Goal: Transaction & Acquisition: Download file/media

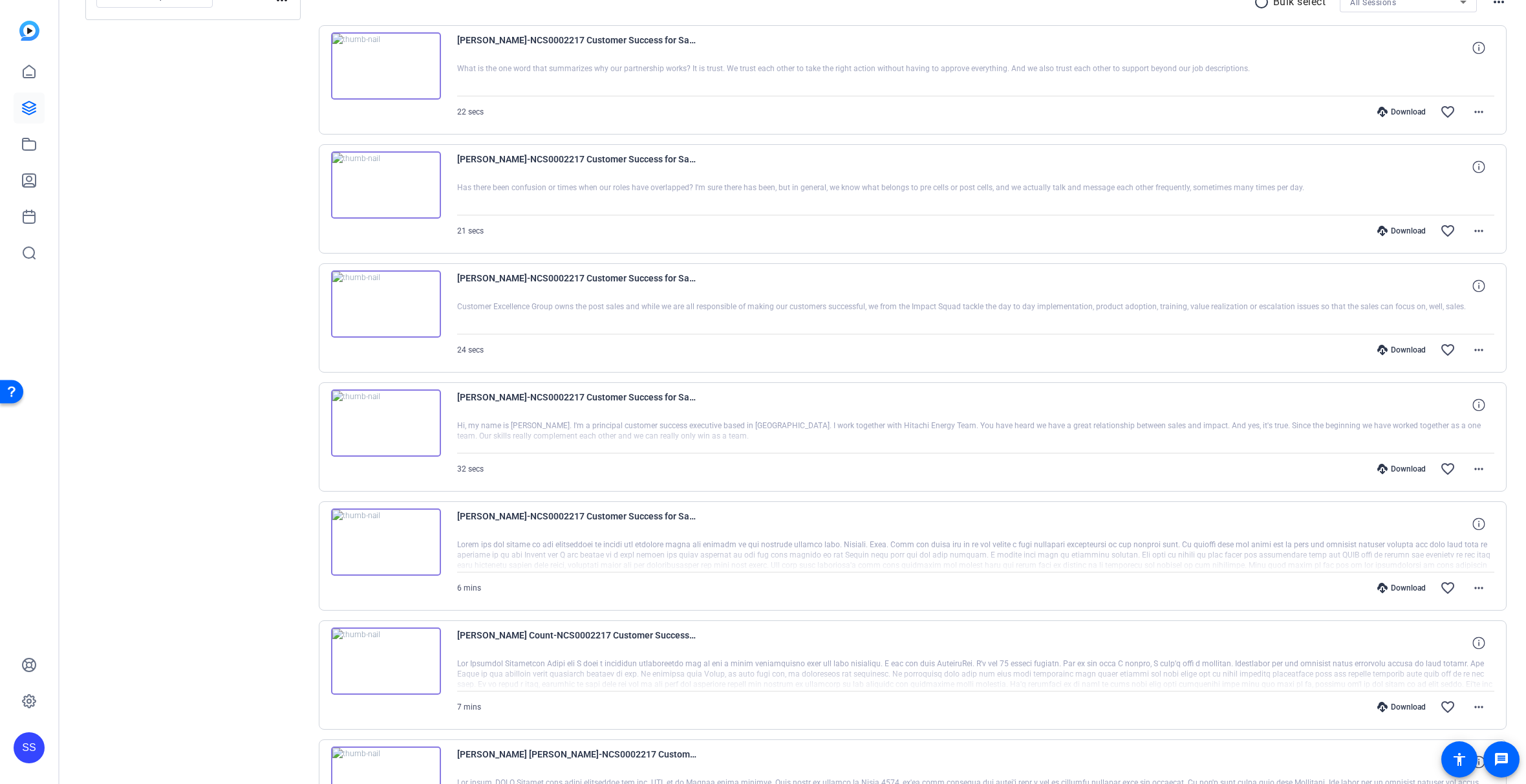
scroll to position [252, 0]
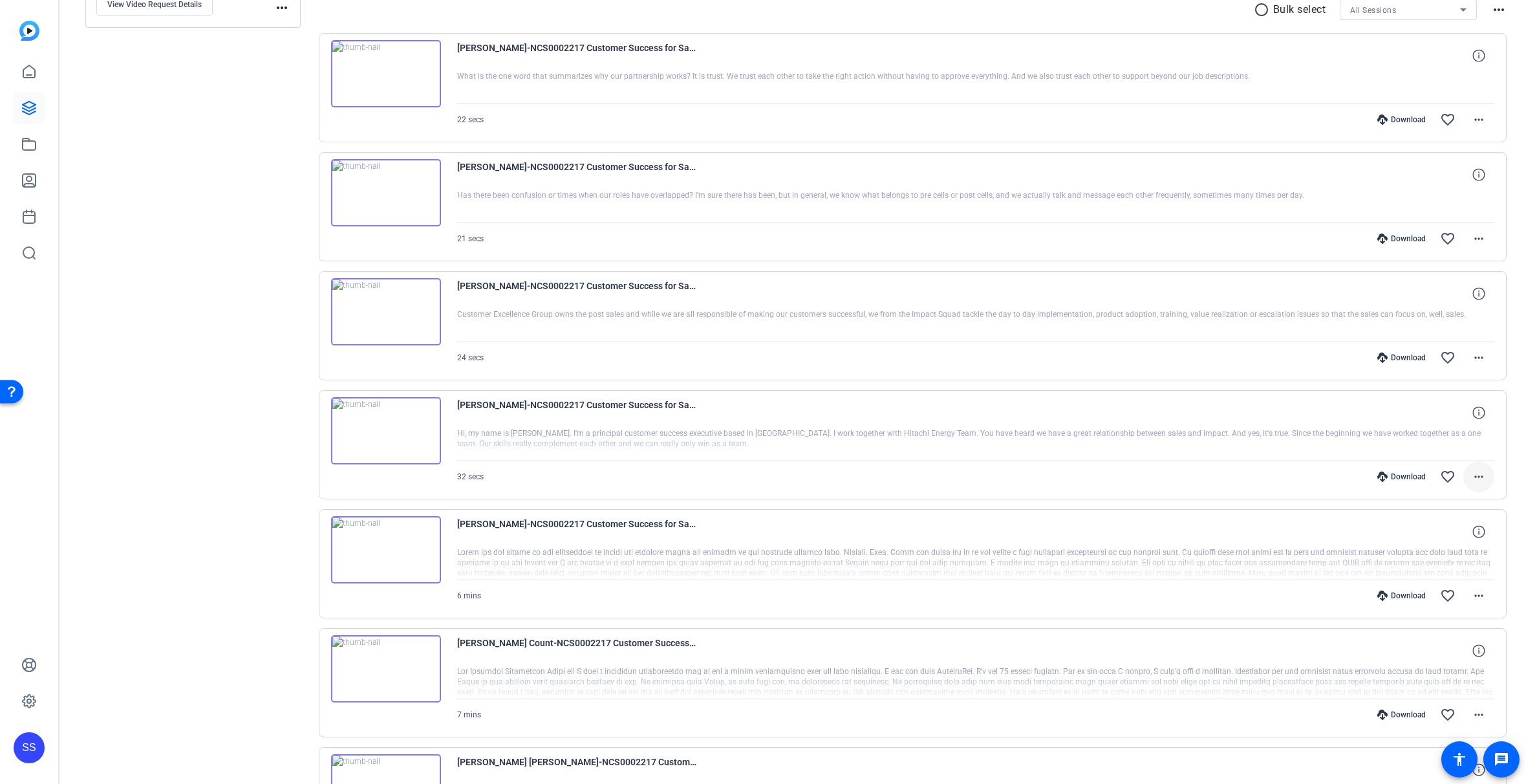
click at [1479, 477] on mat-icon "more_horiz" at bounding box center [1478, 476] width 15 height 15
click at [1441, 541] on span "Download MP4" at bounding box center [1439, 535] width 78 height 15
click at [1476, 358] on mat-icon "more_horiz" at bounding box center [1478, 357] width 15 height 15
click at [1460, 415] on span "Download MP4" at bounding box center [1439, 416] width 78 height 15
click at [1481, 242] on span at bounding box center [1479, 238] width 31 height 31
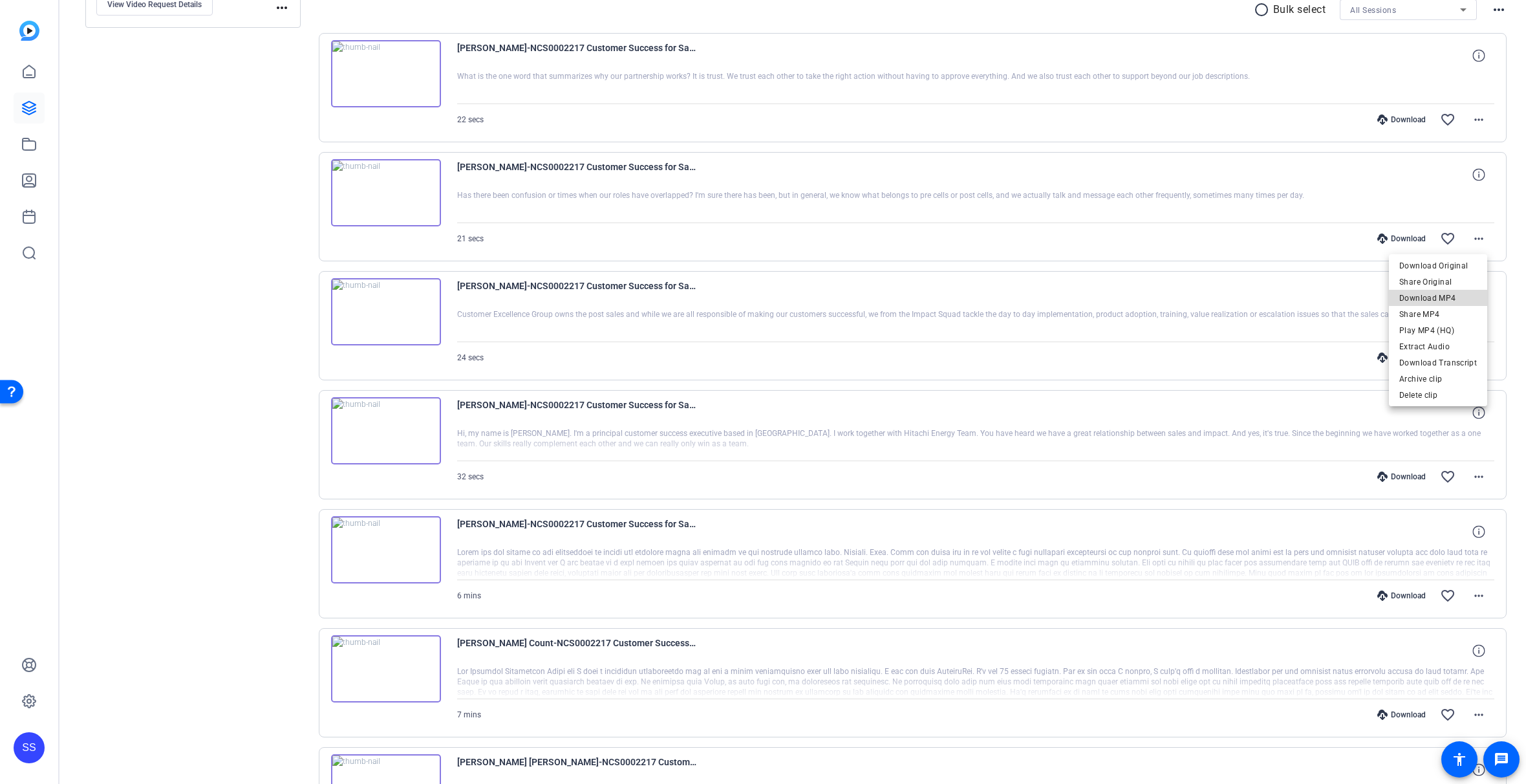
click at [1461, 296] on span "Download MP4" at bounding box center [1439, 298] width 78 height 15
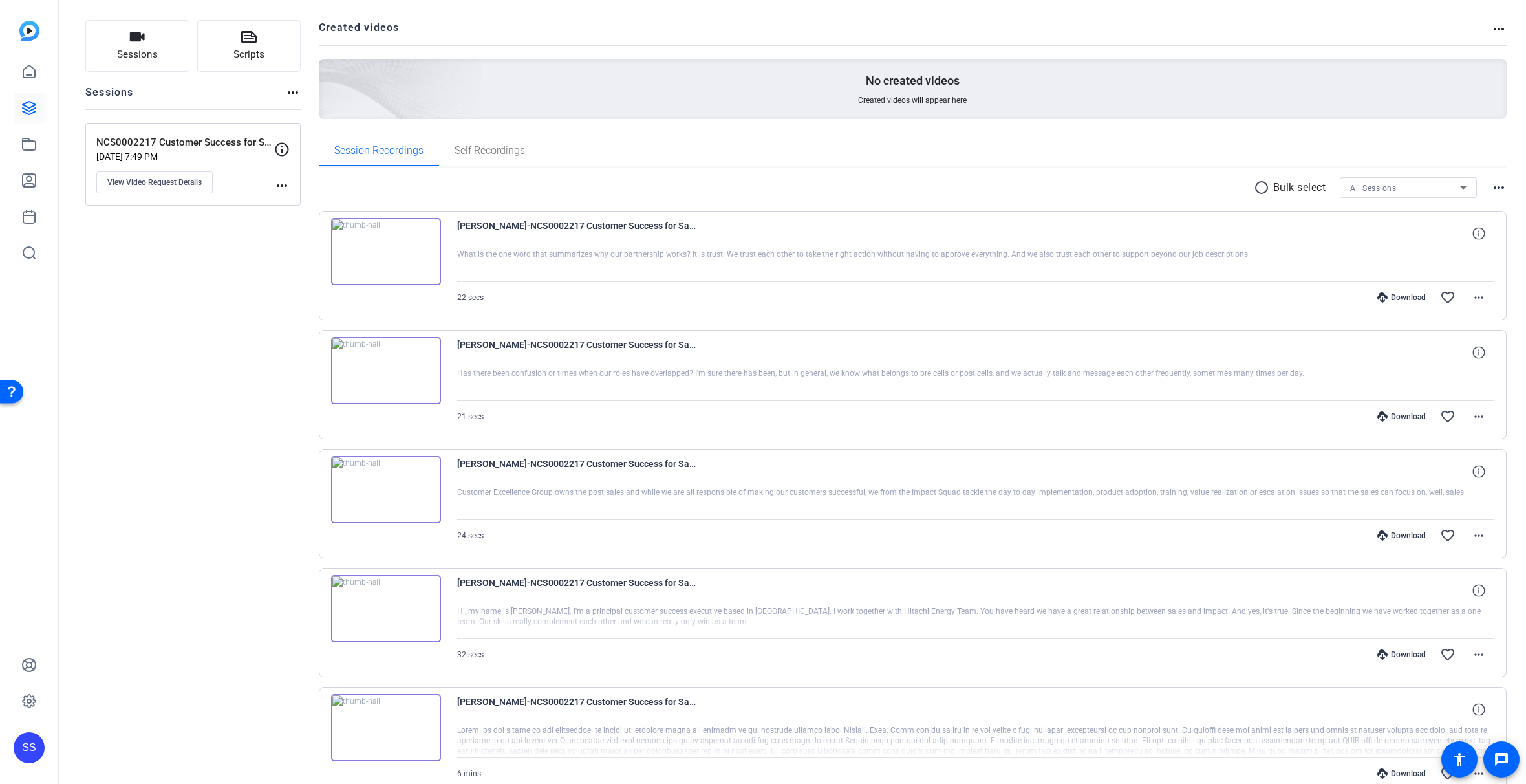
scroll to position [133, 0]
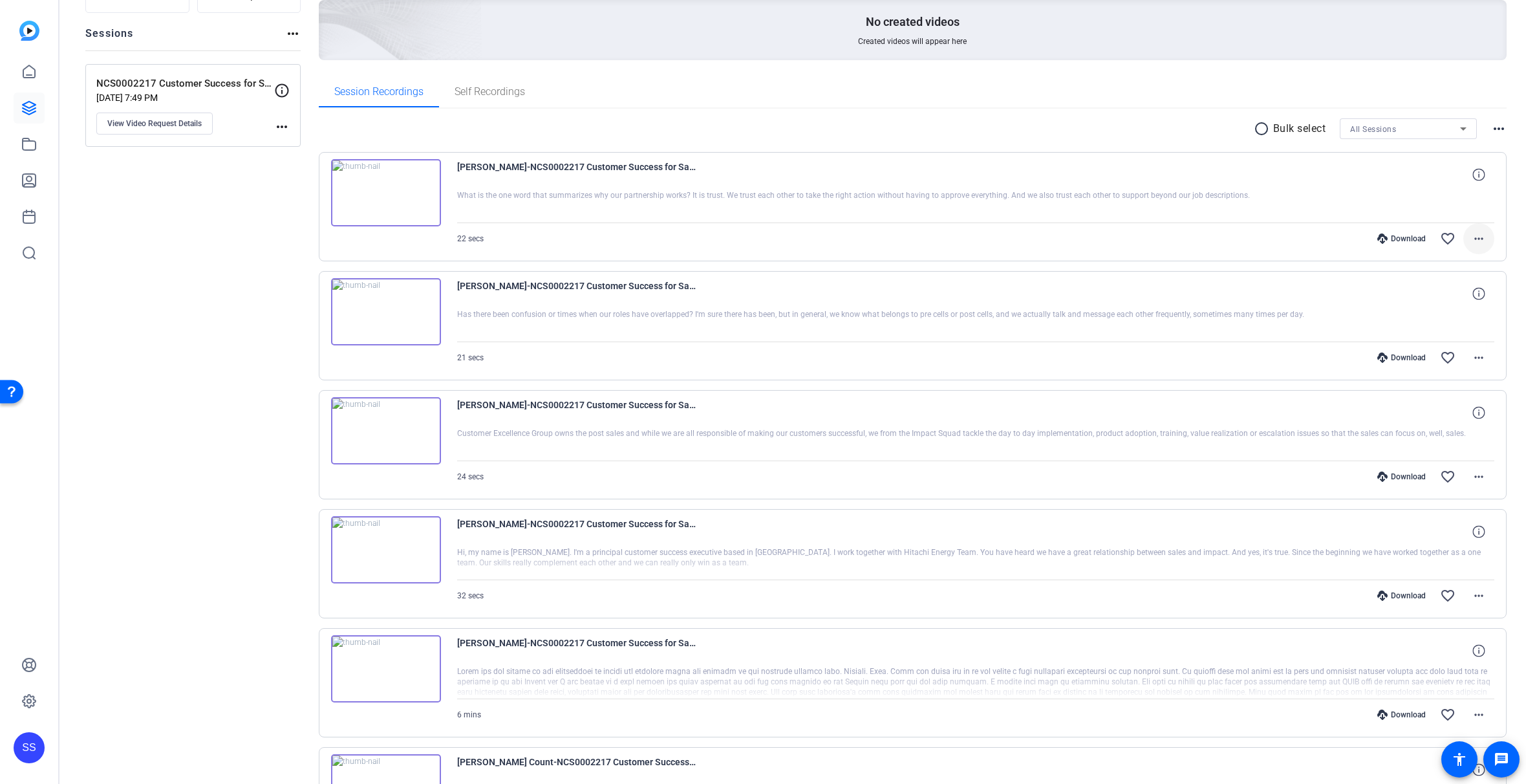
click at [1472, 239] on mat-icon "more_horiz" at bounding box center [1478, 238] width 15 height 15
click at [1453, 298] on span "Download MP4" at bounding box center [1439, 298] width 78 height 15
